Goal: Transaction & Acquisition: Obtain resource

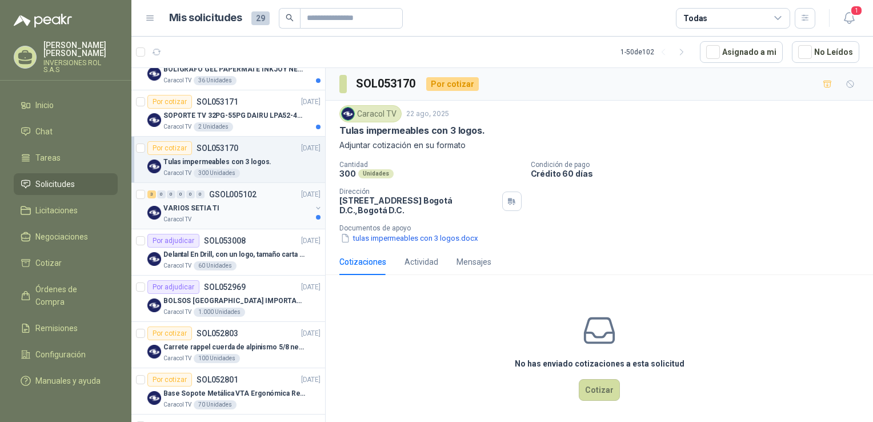
scroll to position [286, 0]
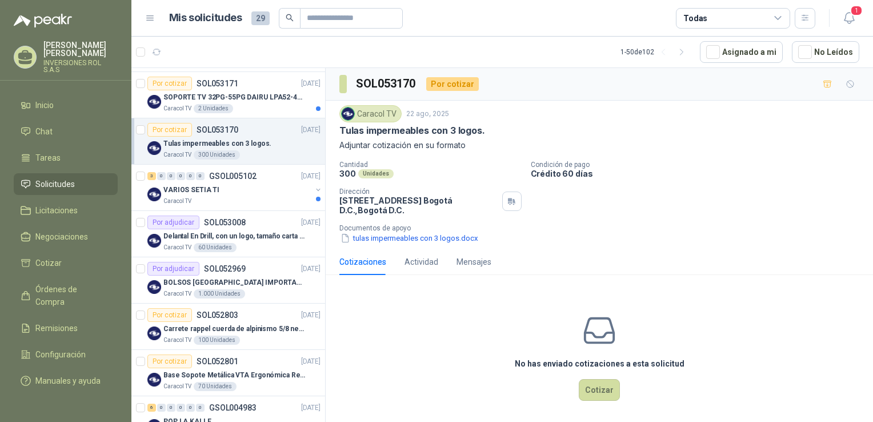
drag, startPoint x: 376, startPoint y: 237, endPoint x: 389, endPoint y: 304, distance: 68.6
click at [389, 304] on div "No has enviado cotizaciones a esta solicitud Cotizar" at bounding box center [600, 357] width 548 height 146
click at [396, 240] on button "tulas impermeables con 3 logos.docx" at bounding box center [410, 238] width 140 height 12
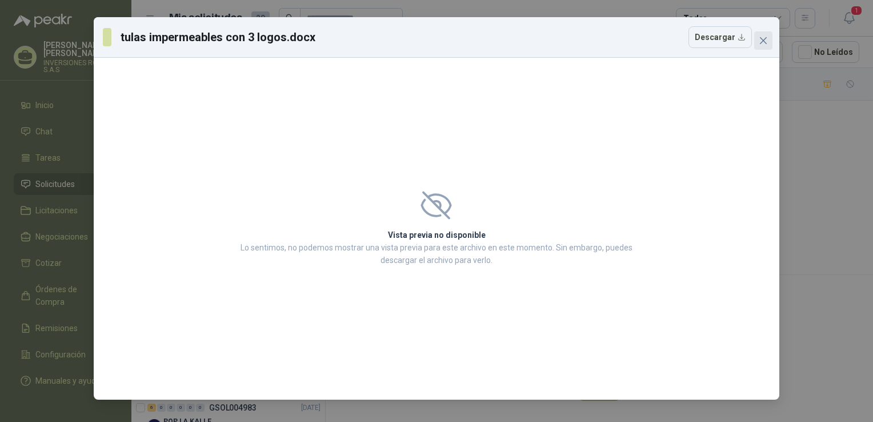
click at [759, 44] on span "Close" at bounding box center [764, 40] width 18 height 9
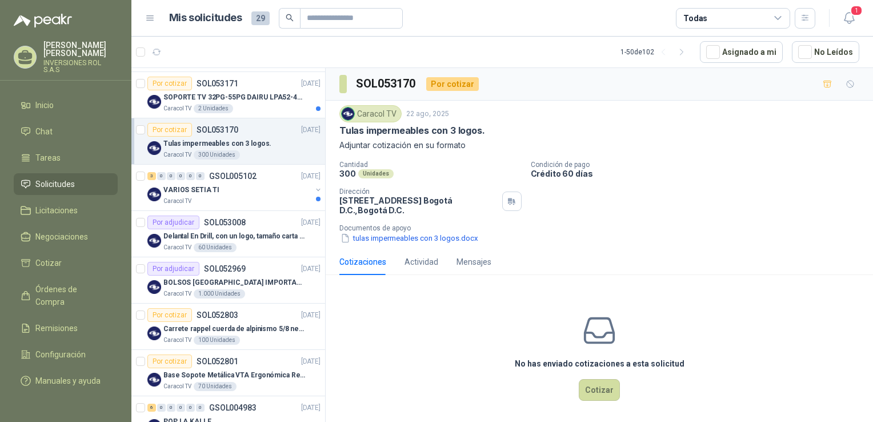
click at [786, 258] on div "Cotizaciones Actividad Mensajes" at bounding box center [600, 262] width 520 height 26
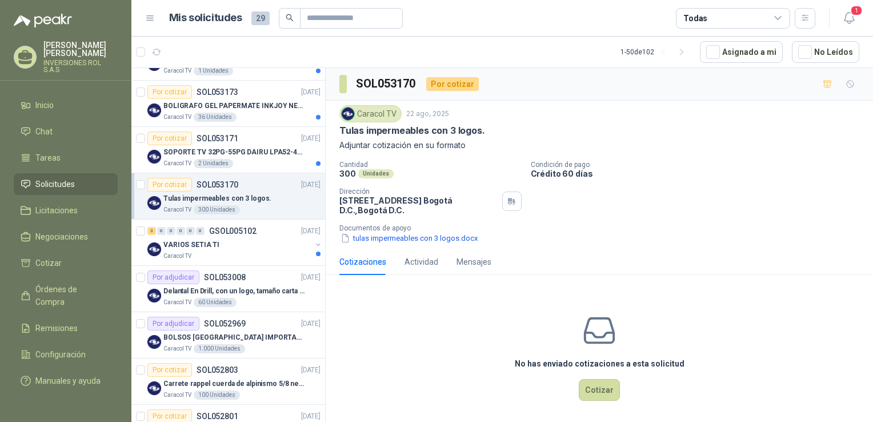
scroll to position [229, 0]
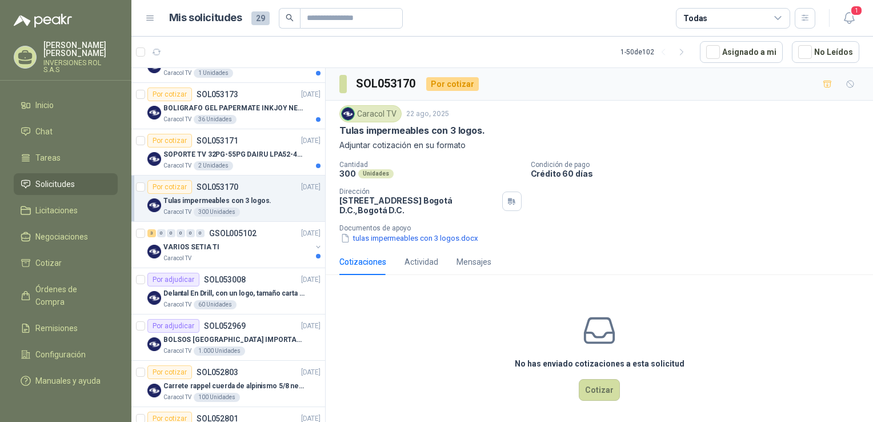
click at [259, 201] on p "Tulas impermeables con 3 logos." at bounding box center [217, 200] width 108 height 11
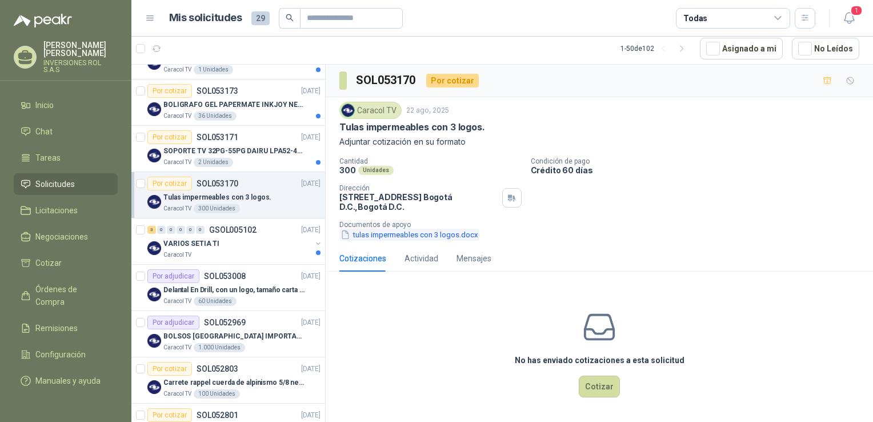
click at [409, 233] on button "tulas impermeables con 3 logos.docx" at bounding box center [410, 235] width 140 height 12
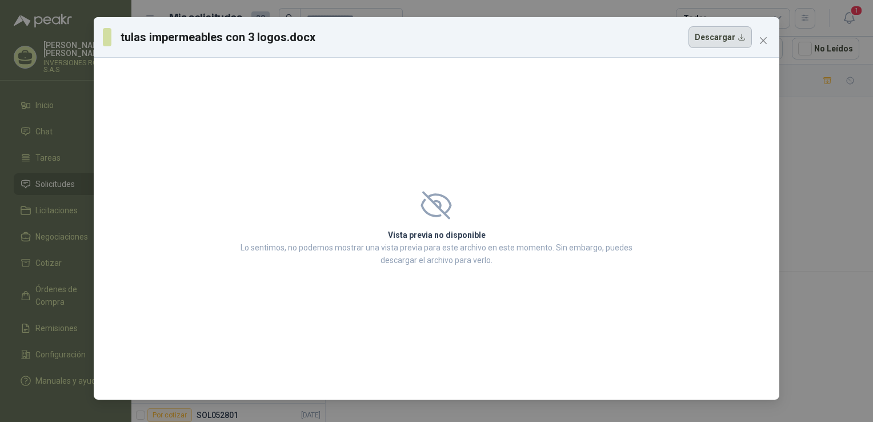
click at [697, 41] on button "Descargar" at bounding box center [720, 37] width 63 height 22
drag, startPoint x: 585, startPoint y: 34, endPoint x: 522, endPoint y: 95, distance: 87.7
click at [522, 95] on div "Vista previa no disponible Lo sentimos, no podemos mostrar una vista previa par…" at bounding box center [437, 229] width 686 height 342
click at [761, 38] on icon "close" at bounding box center [763, 40] width 7 height 7
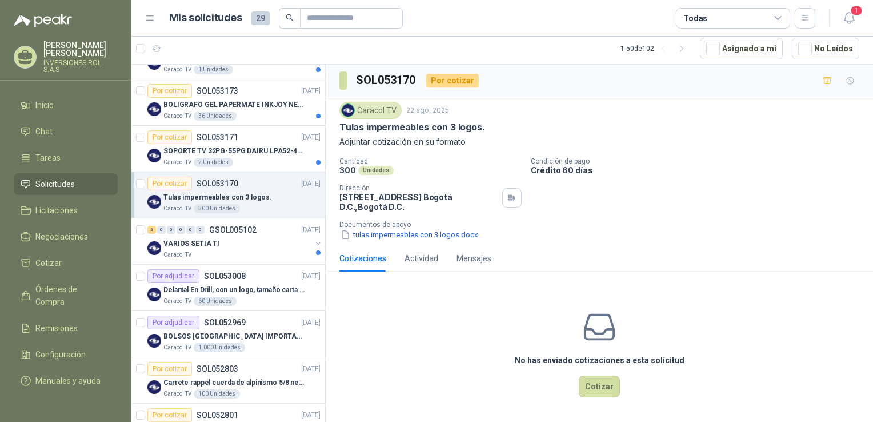
drag, startPoint x: 416, startPoint y: 234, endPoint x: 361, endPoint y: 235, distance: 54.3
click at [361, 235] on button "tulas impermeables con 3 logos.docx" at bounding box center [410, 235] width 140 height 12
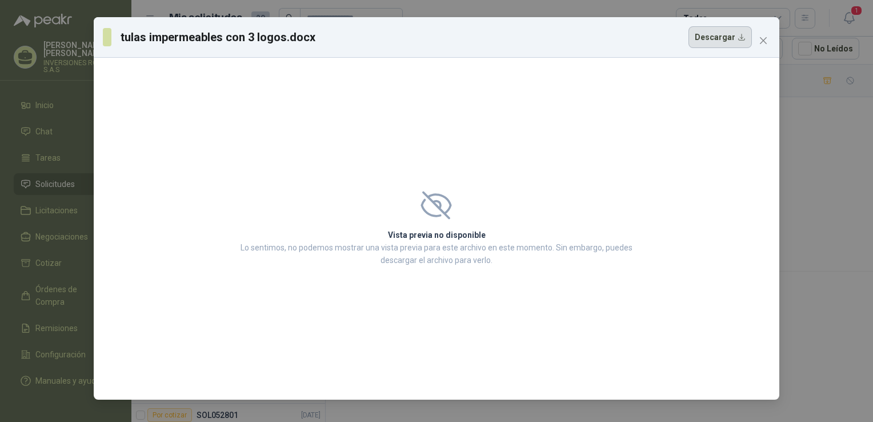
click at [743, 42] on button "Descargar" at bounding box center [720, 37] width 63 height 22
drag, startPoint x: 597, startPoint y: 153, endPoint x: 519, endPoint y: 130, distance: 81.0
click at [519, 130] on div "Vista previa no disponible Lo sentimos, no podemos mostrar una vista previa par…" at bounding box center [437, 229] width 686 height 342
click at [246, 34] on h3 "tulas impermeables con 3 logos.docx" at bounding box center [218, 37] width 195 height 17
click at [795, 210] on div "tulas impermeables con 3 logos.docx Descargar Vista previa no disponible Lo sen…" at bounding box center [436, 211] width 873 height 422
